Goal: Transaction & Acquisition: Obtain resource

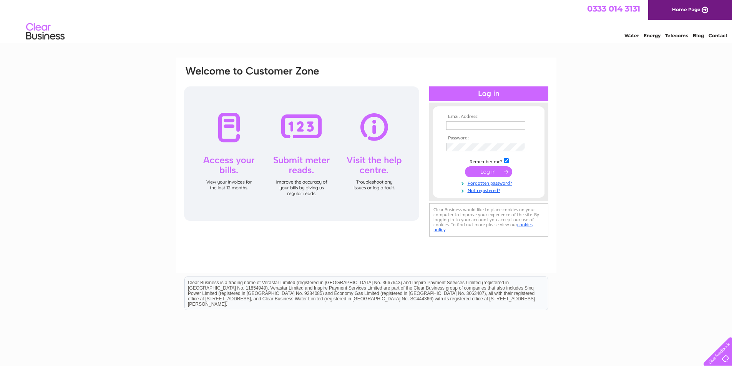
click at [471, 123] on input "text" at bounding box center [485, 126] width 79 height 8
paste input "Auchenback-1972"
type input "Auchenback-1972"
click at [476, 142] on tbody "Email Address: Auchenback-1972 Password: Remember me?" at bounding box center [488, 154] width 89 height 80
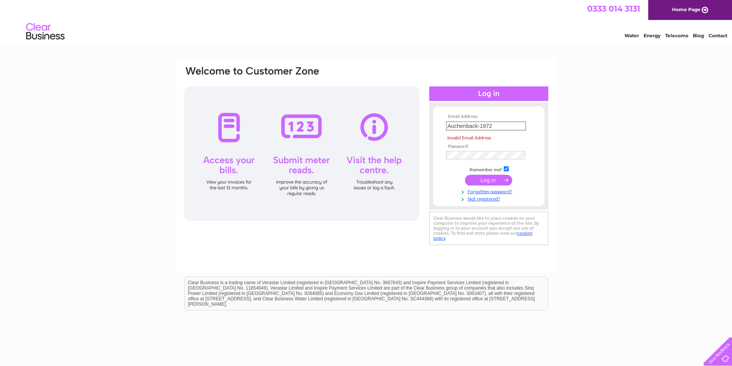
drag, startPoint x: 500, startPoint y: 125, endPoint x: 228, endPoint y: 108, distance: 272.8
click at [241, 113] on div "Email Address: Auchenback-1972 Invalid Email Address Password: Forgotten passwo…" at bounding box center [366, 156] width 366 height 182
click at [492, 129] on input "text" at bounding box center [486, 126] width 80 height 9
paste input "info@pierartscentre.com"
type input "info@pierartscentre.com"
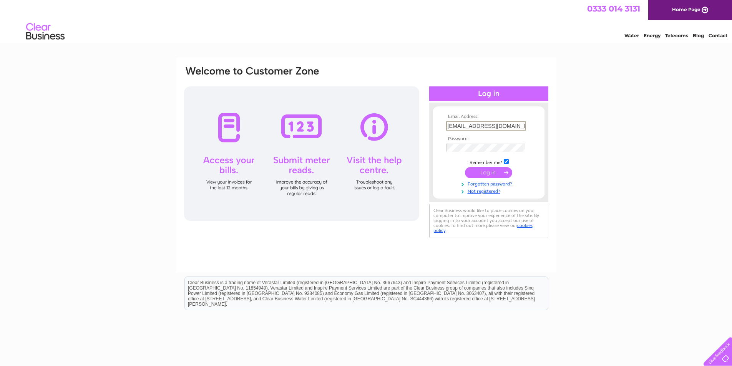
click at [486, 174] on input "submit" at bounding box center [488, 172] width 47 height 11
click at [490, 170] on input "submit" at bounding box center [488, 172] width 47 height 11
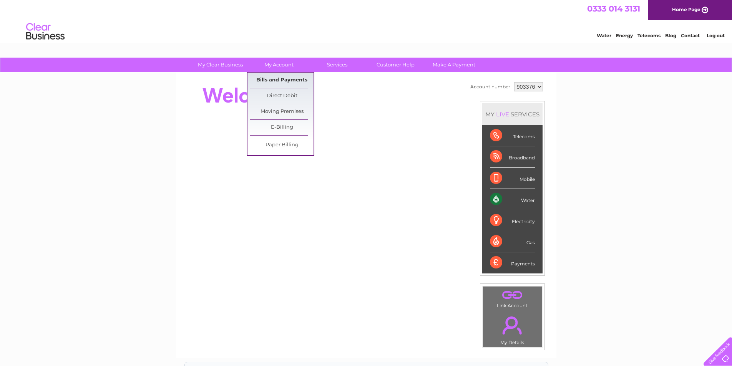
click at [278, 78] on link "Bills and Payments" at bounding box center [281, 80] width 63 height 15
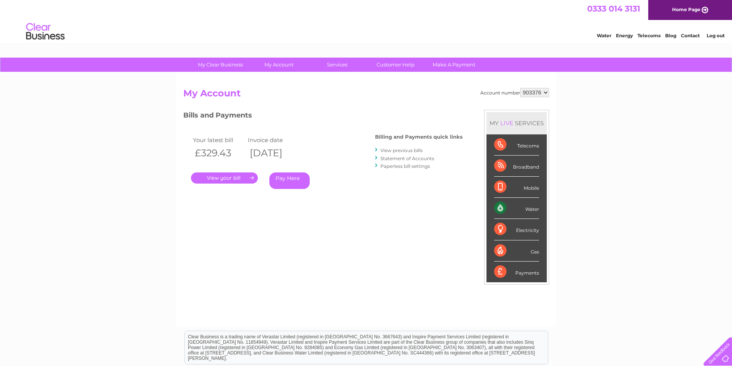
click at [223, 178] on link "." at bounding box center [224, 178] width 67 height 11
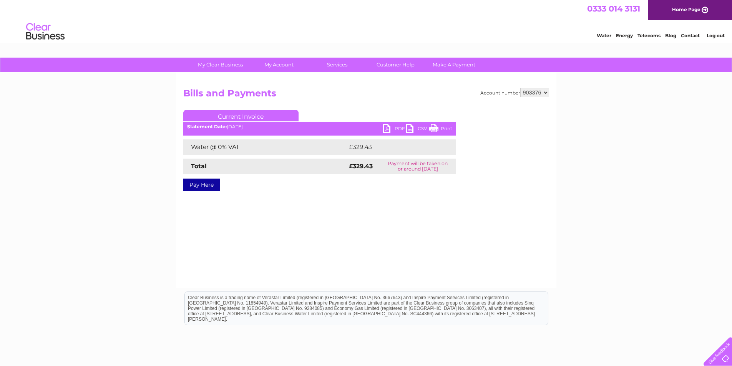
click at [389, 130] on link "PDF" at bounding box center [394, 129] width 23 height 11
click at [547, 95] on select "903376 939565" at bounding box center [535, 92] width 29 height 9
select select "939565"
click at [521, 88] on select "903376 939565" at bounding box center [535, 92] width 29 height 9
click at [397, 126] on link "PDF" at bounding box center [394, 129] width 23 height 11
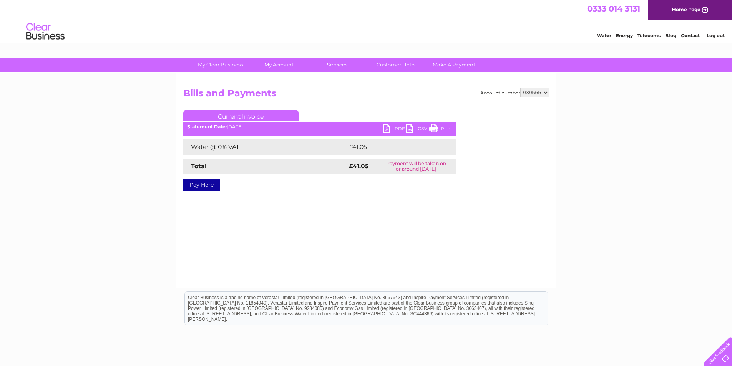
click at [717, 33] on link "Log out" at bounding box center [716, 36] width 18 height 6
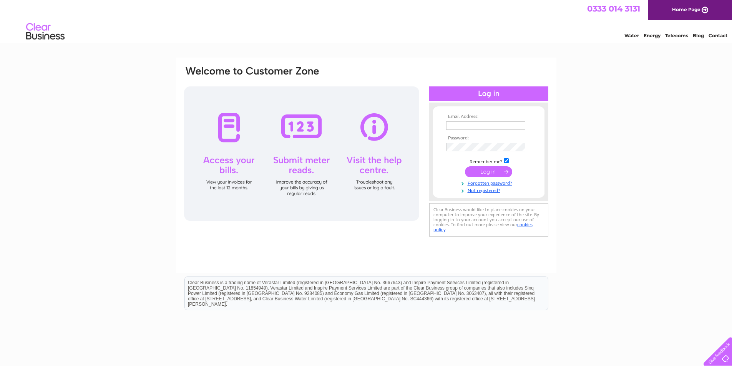
click at [484, 128] on input "text" at bounding box center [485, 126] width 79 height 8
paste input "rachel.turmeau@pierartscentre.com"
type input "rachel.turmeau@pierartscentre.com"
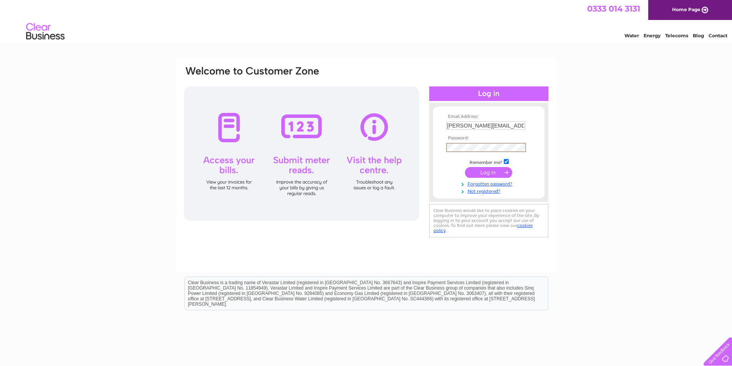
click at [485, 171] on input "submit" at bounding box center [488, 172] width 47 height 11
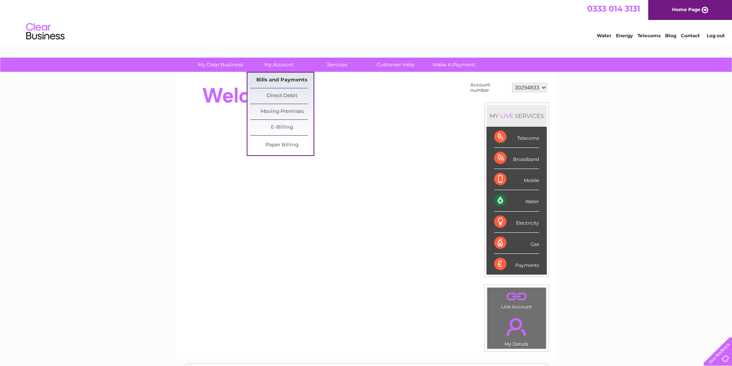
click at [281, 80] on link "Bills and Payments" at bounding box center [281, 80] width 63 height 15
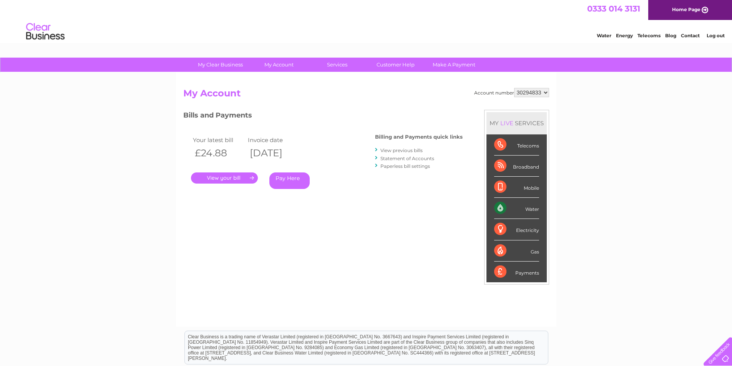
click at [230, 178] on link "." at bounding box center [224, 178] width 67 height 11
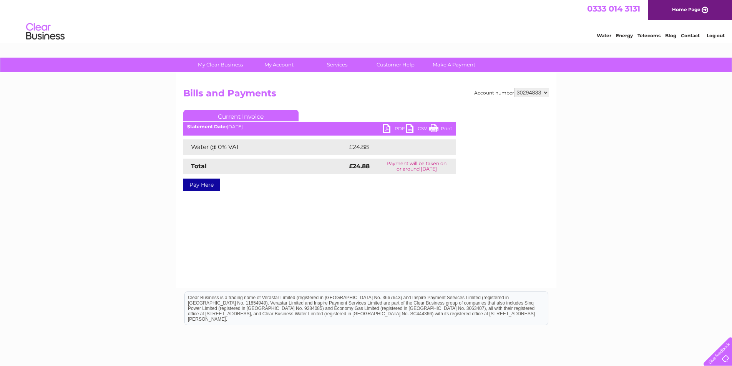
click at [386, 125] on link "PDF" at bounding box center [394, 129] width 23 height 11
click at [712, 34] on link "Log out" at bounding box center [716, 36] width 18 height 6
